Goal: Task Accomplishment & Management: Manage account settings

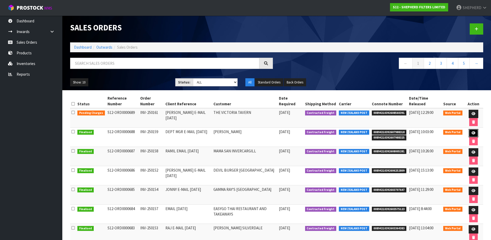
click at [471, 132] on icon at bounding box center [473, 132] width 4 height 3
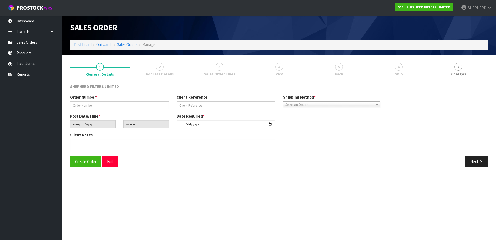
type input "INV-250159"
type input "DEPT MGR E-MAIL [DATE]"
type input "[DATE]"
type input "23:45:00.000"
type input "[DATE]"
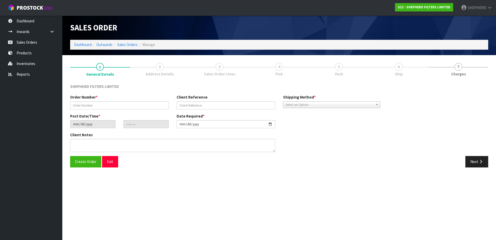
type textarea "PLS CHOOSE A BOX/BOXES FROM OWN STOCK TO SHIP THIS IN THE MOST ECONOMICAL WAY P…"
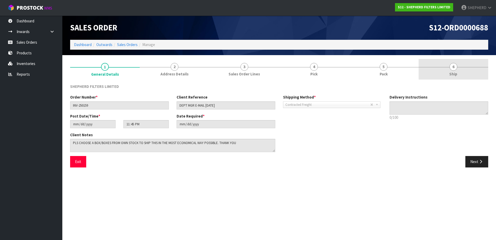
click at [454, 67] on span "6" at bounding box center [453, 67] width 8 height 8
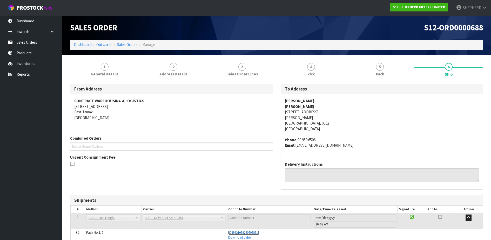
click at [256, 232] on span "00894210392607988318" at bounding box center [243, 232] width 31 height 4
